Goal: Task Accomplishment & Management: Manage account settings

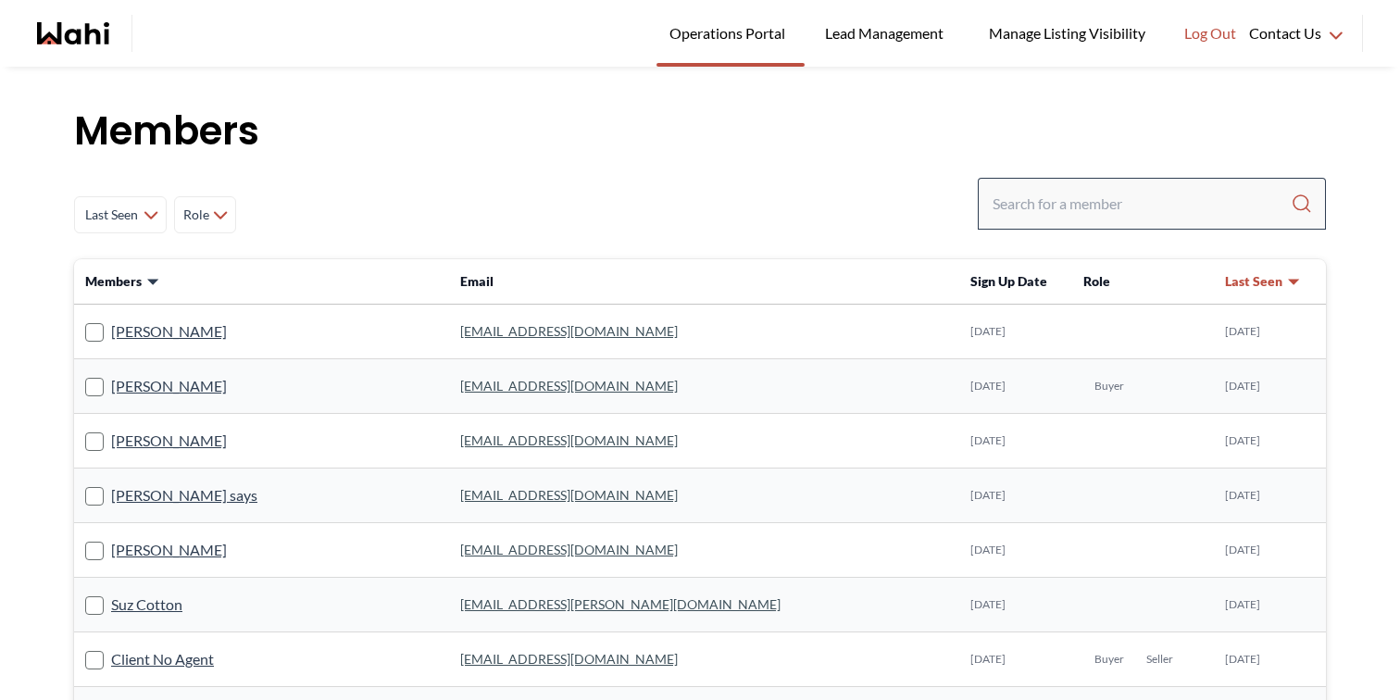
click at [1179, 184] on div at bounding box center [1152, 204] width 348 height 52
click at [1154, 213] on input "Search input" at bounding box center [1142, 203] width 298 height 33
paste input "[EMAIL_ADDRESS][DOMAIN_NAME]"
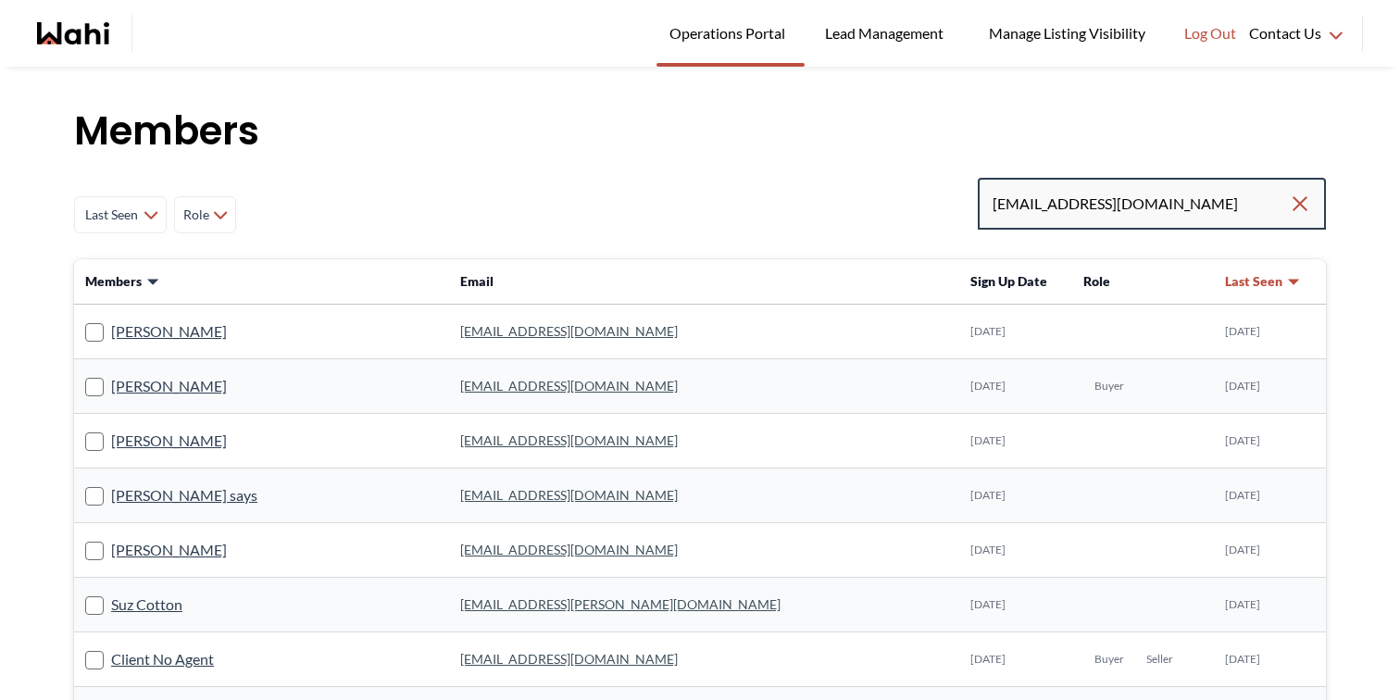
type input "[EMAIL_ADDRESS][DOMAIN_NAME]"
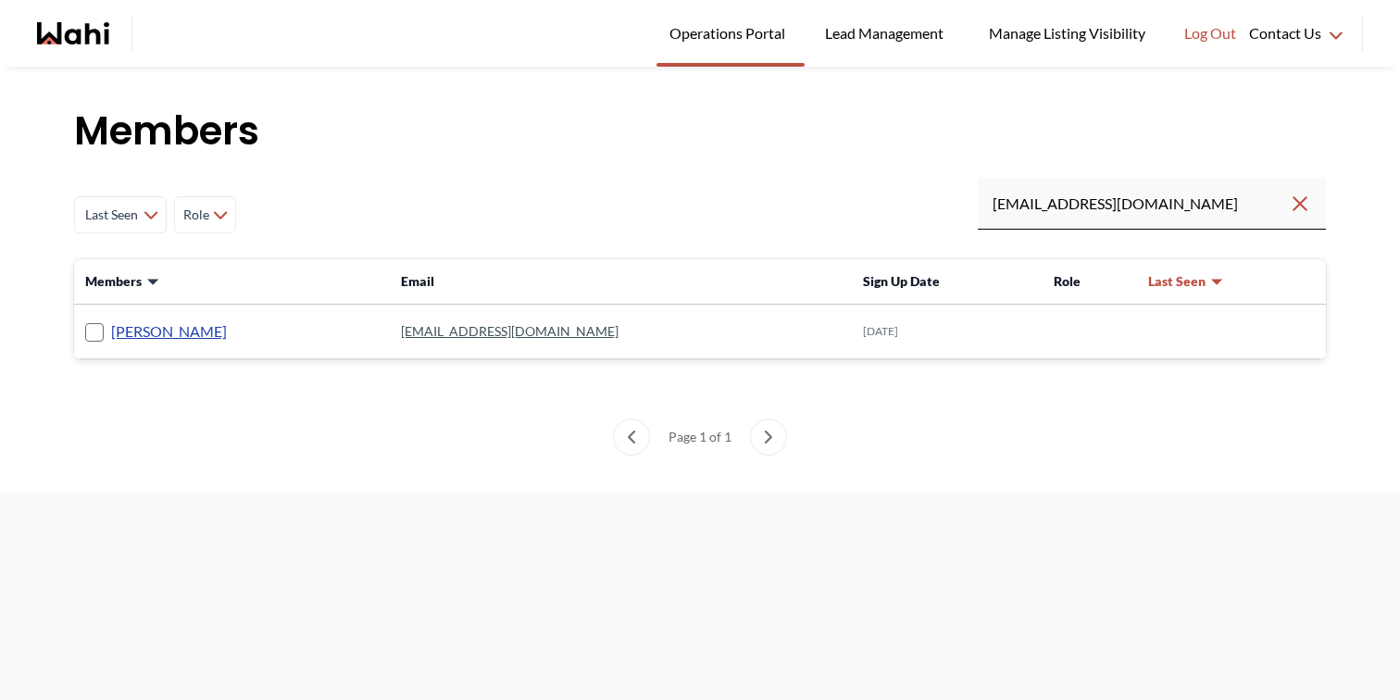
click at [185, 330] on link "Jaime Zárate" at bounding box center [169, 332] width 116 height 24
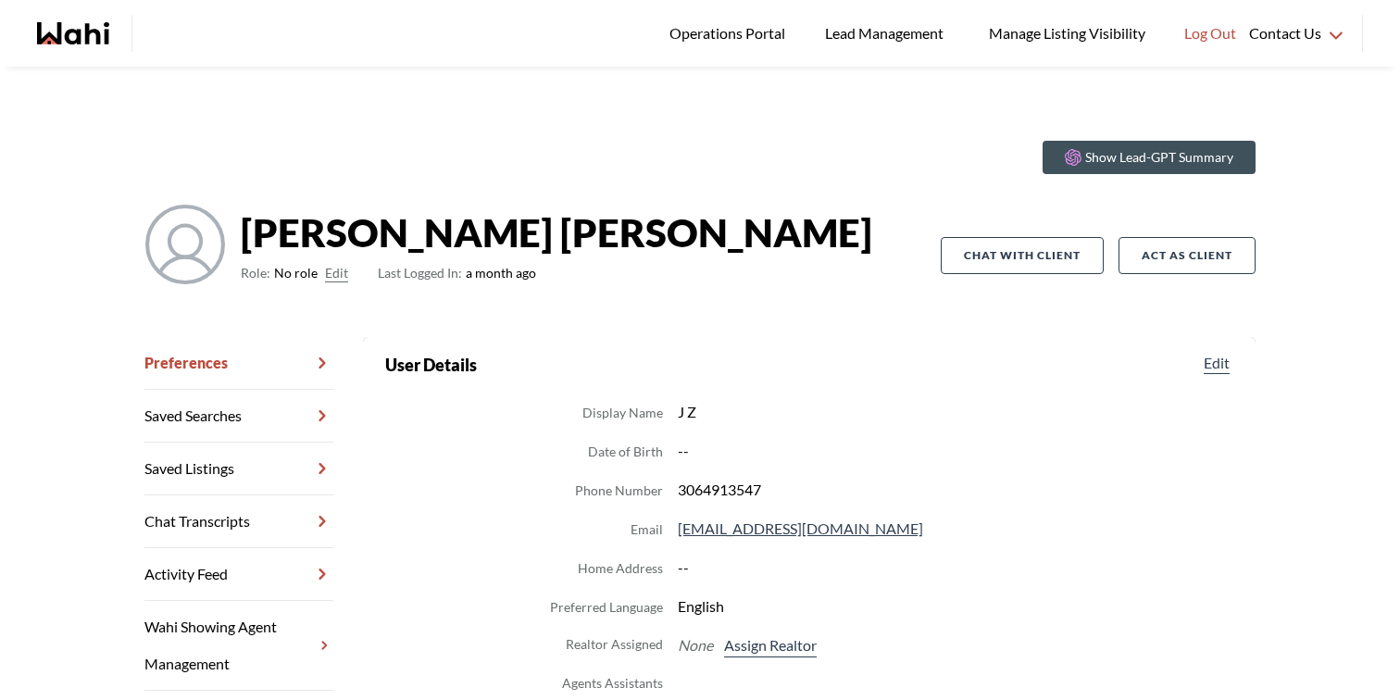
click at [335, 277] on button "Edit" at bounding box center [336, 273] width 23 height 22
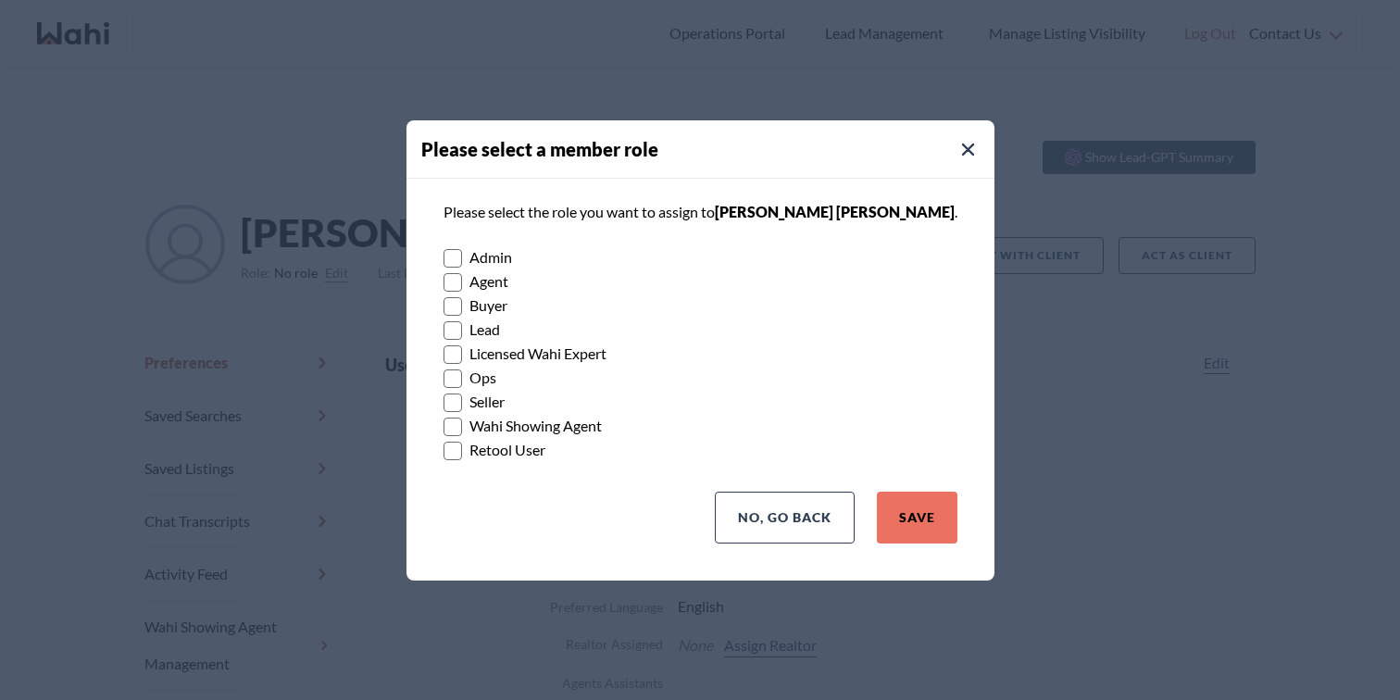
click at [485, 312] on label "Buyer" at bounding box center [701, 306] width 514 height 24
click at [444, 306] on input "Buyer" at bounding box center [444, 300] width 0 height 12
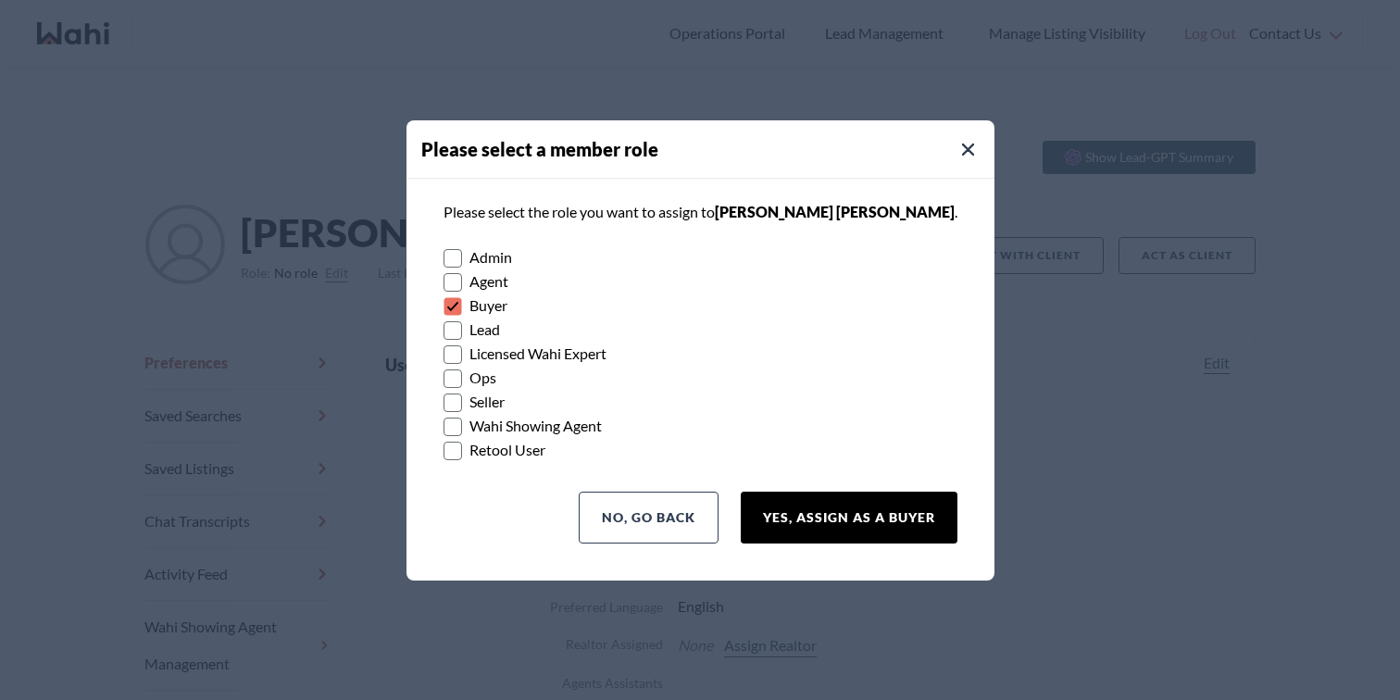
click at [828, 512] on button "Yes, Assign as a Buyer" at bounding box center [849, 518] width 217 height 52
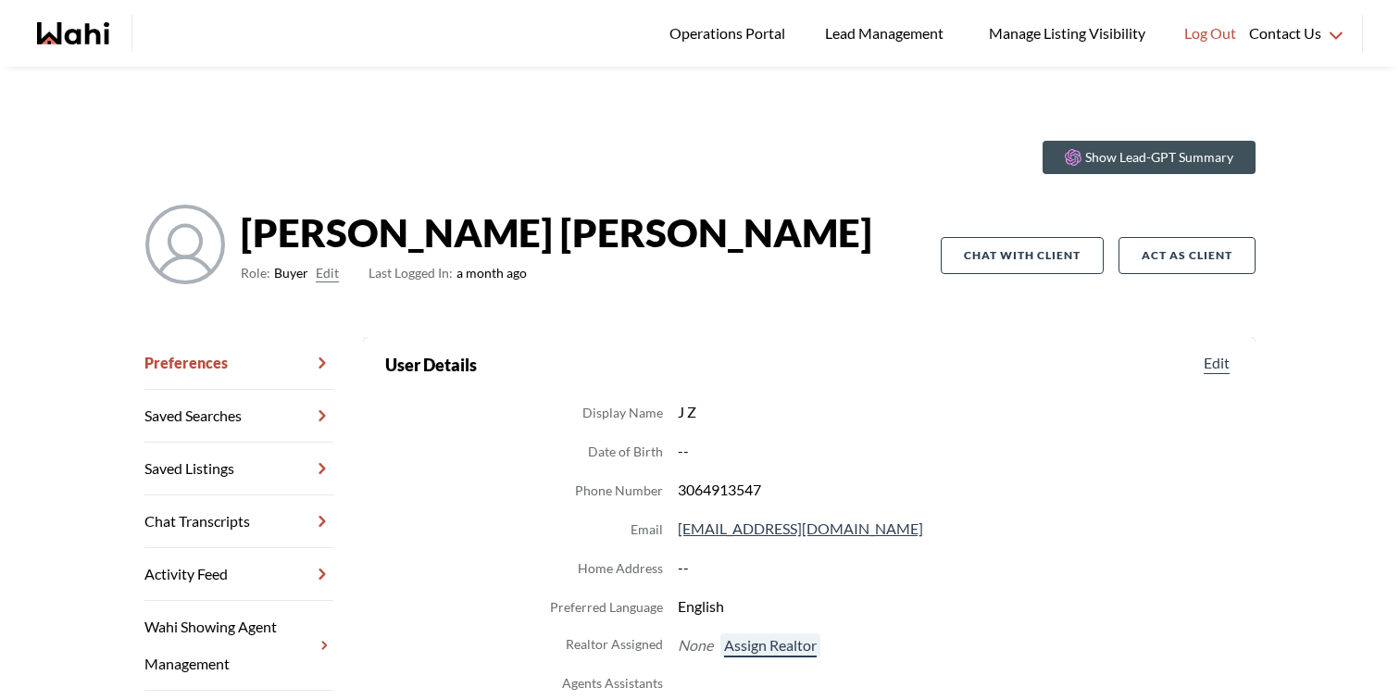
click at [797, 646] on button "Assign Realtor" at bounding box center [771, 645] width 100 height 24
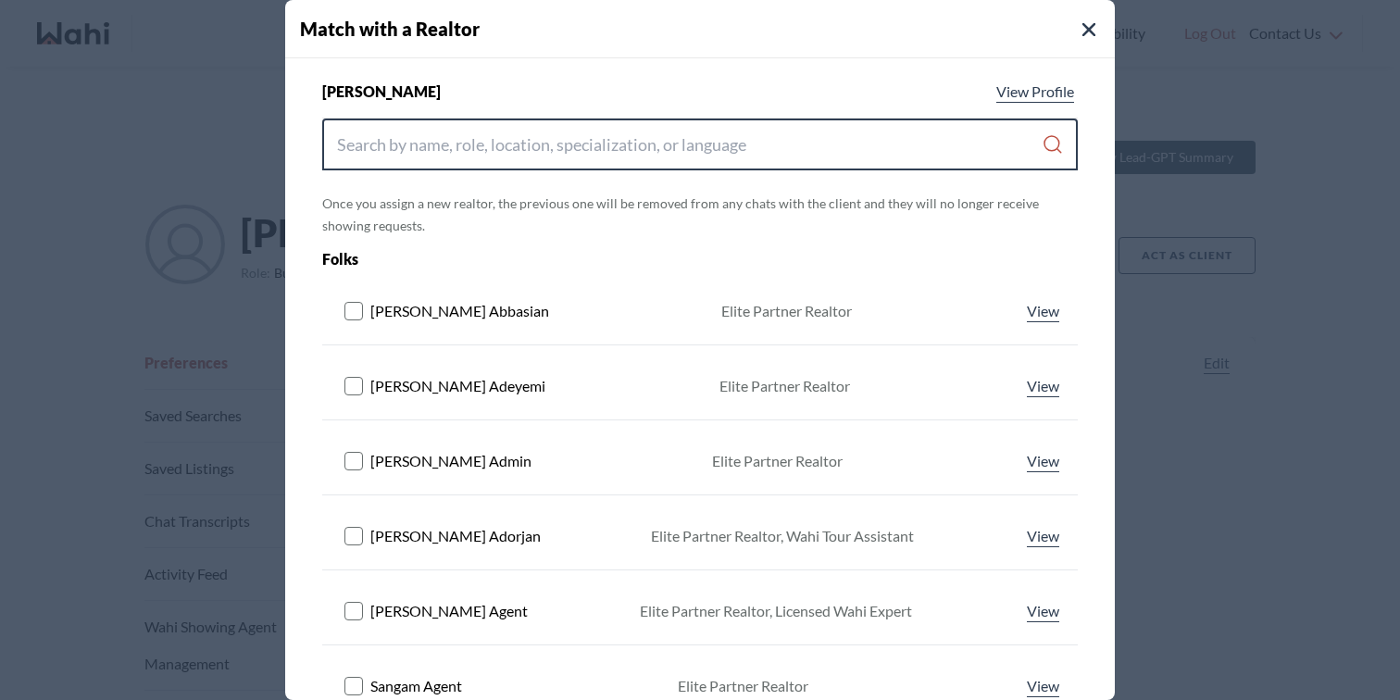
click at [601, 150] on input "Search input" at bounding box center [689, 144] width 705 height 33
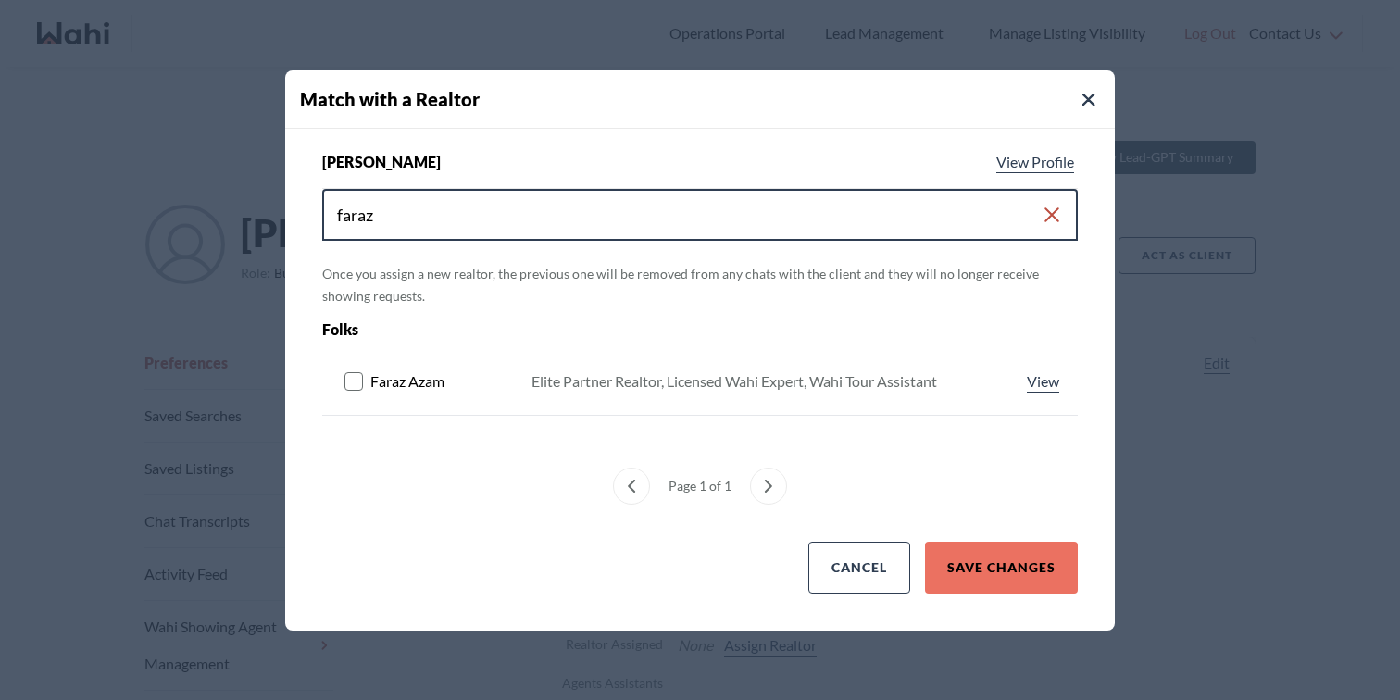
type input "faraz"
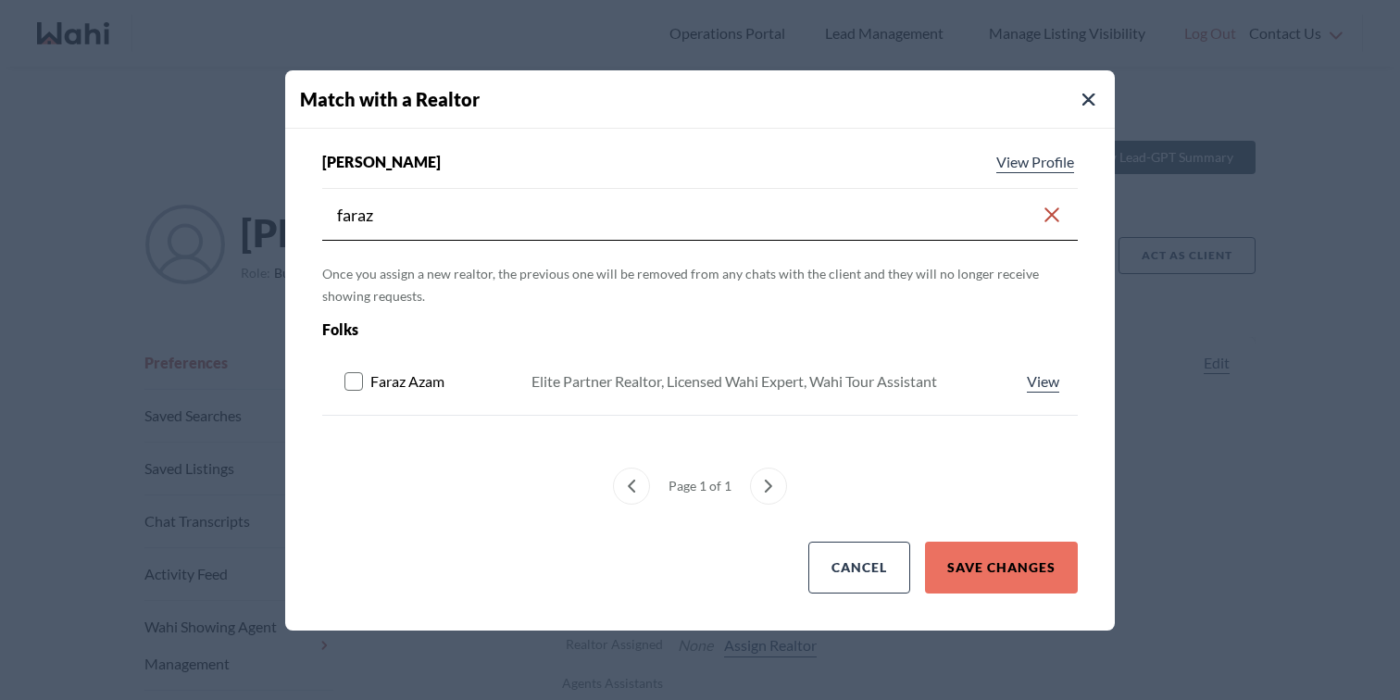
click at [357, 381] on rect at bounding box center [354, 381] width 18 height 18
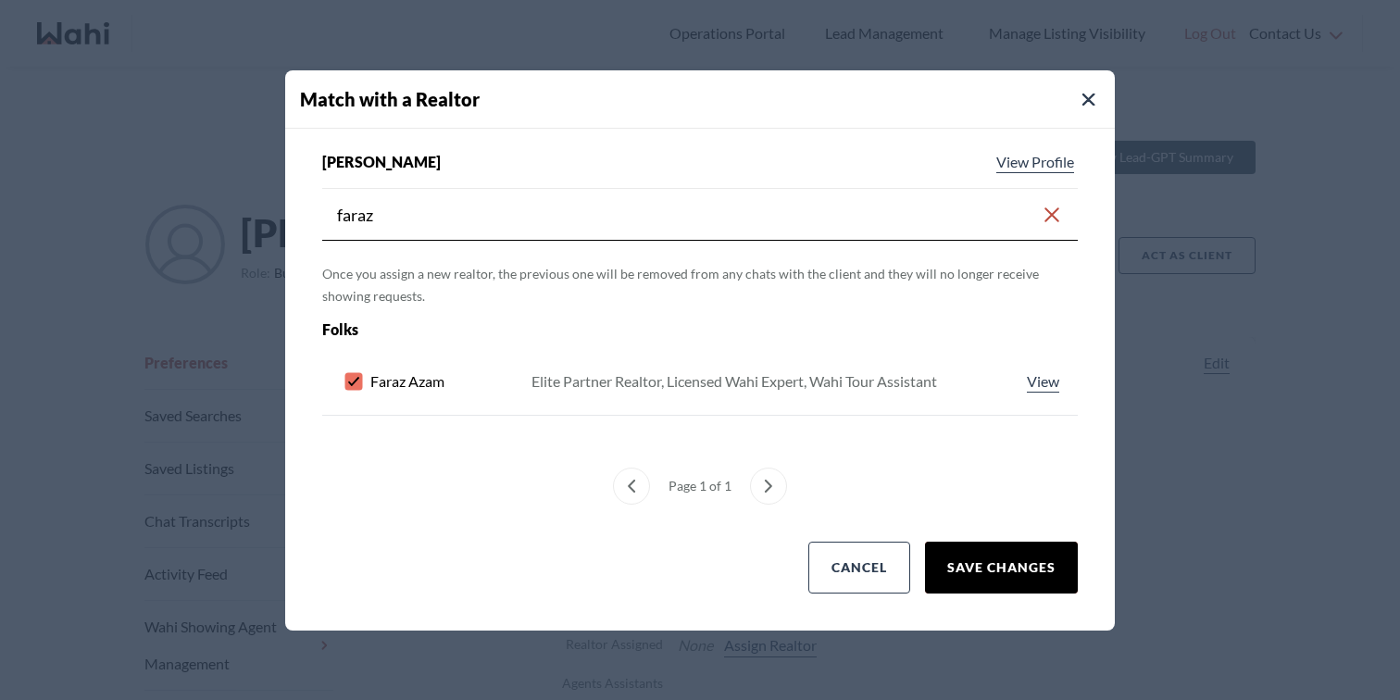
click at [967, 554] on button "Save Changes" at bounding box center [1001, 568] width 153 height 52
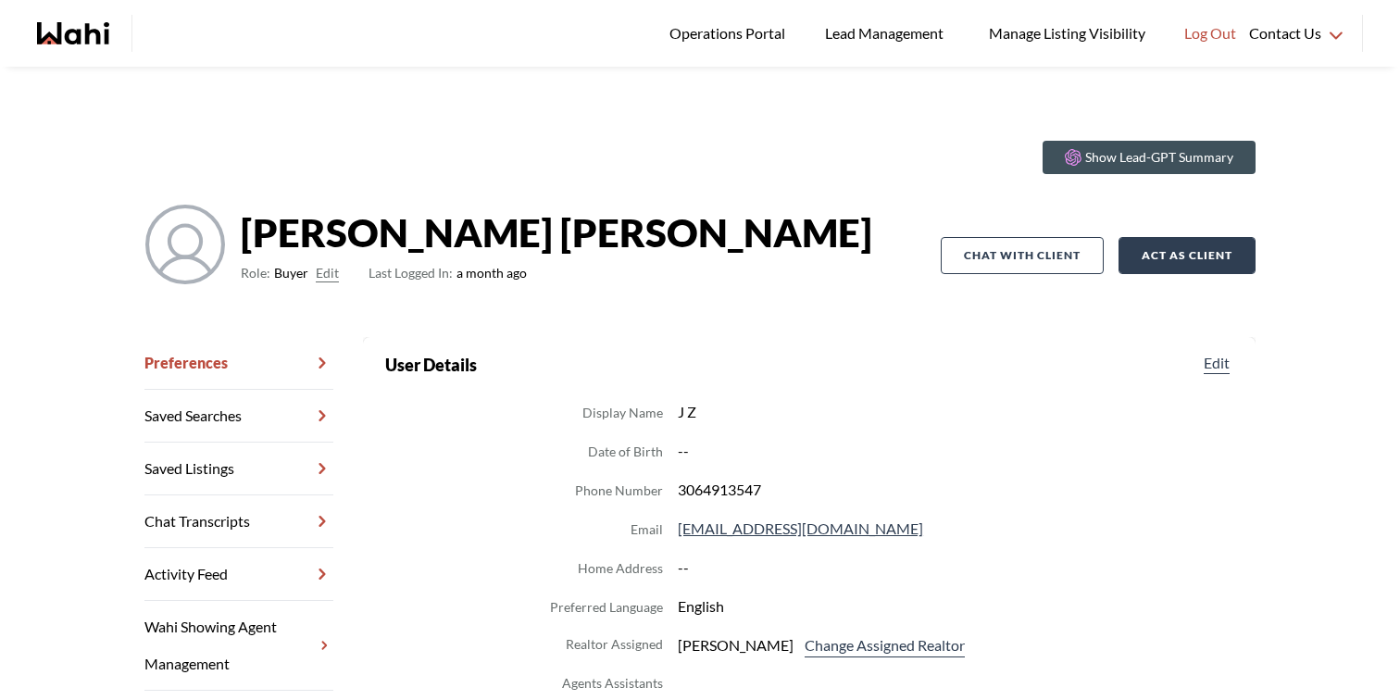
click at [1160, 257] on button "Act as Client" at bounding box center [1187, 255] width 137 height 37
